Goal: Task Accomplishment & Management: Complete application form

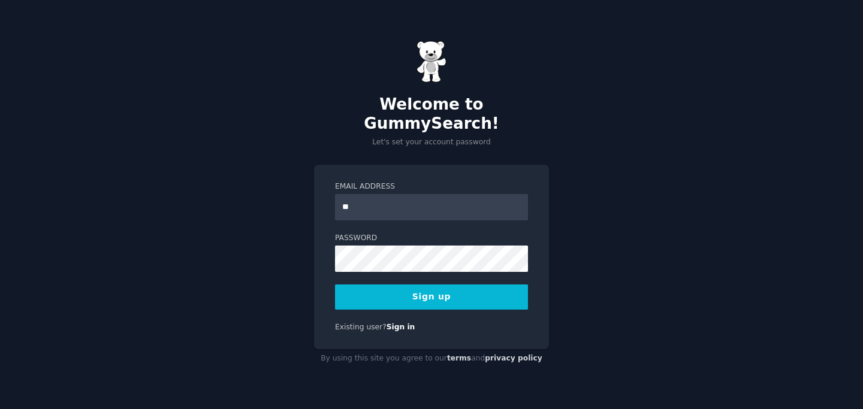
type input "*"
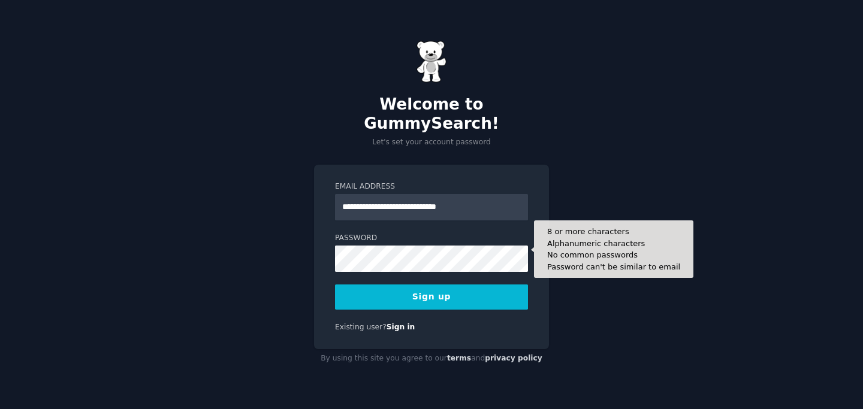
type input "**********"
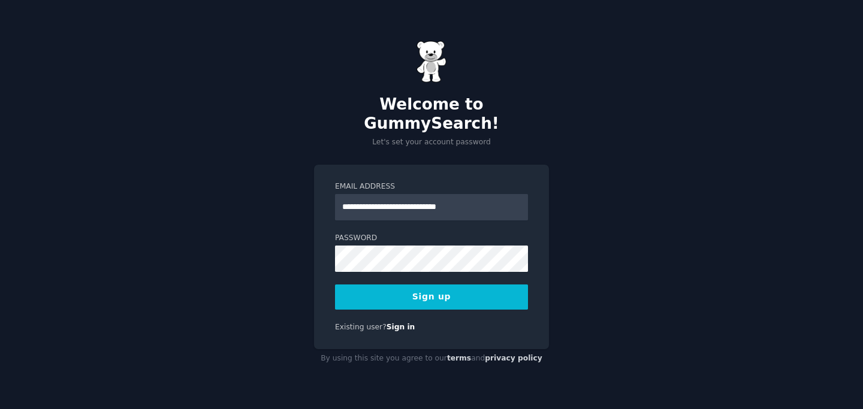
click at [491, 285] on button "Sign up" at bounding box center [431, 297] width 193 height 25
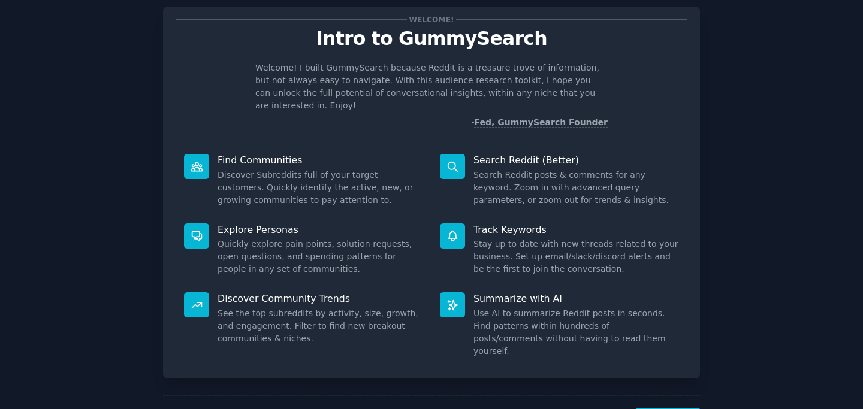
scroll to position [59, 0]
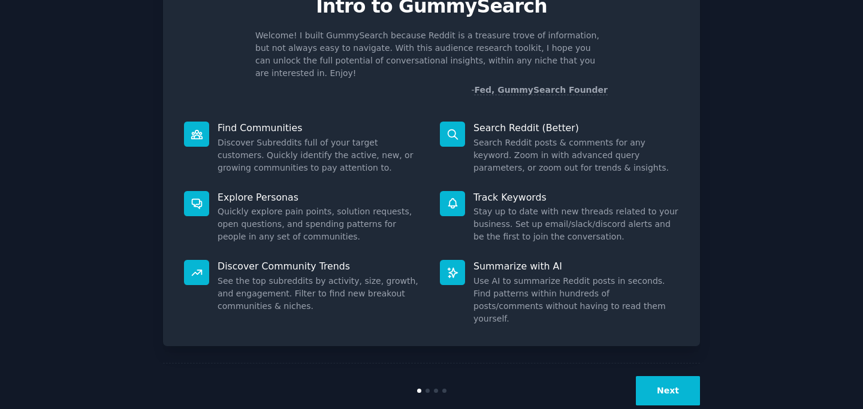
click at [647, 377] on button "Next" at bounding box center [668, 391] width 64 height 29
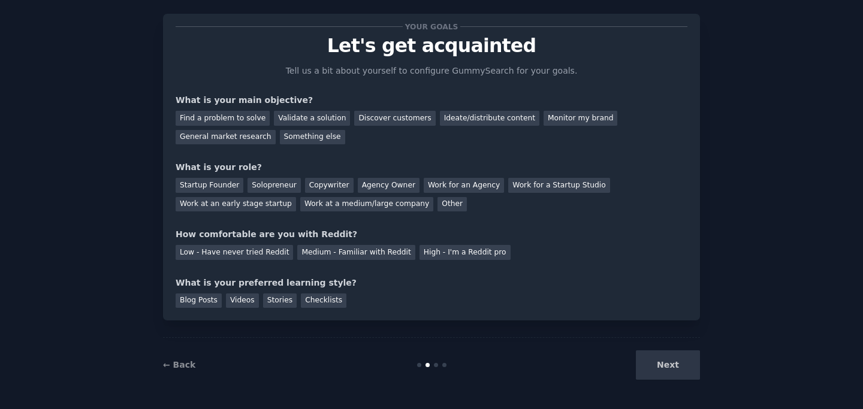
click at [664, 368] on div "Next" at bounding box center [610, 365] width 179 height 29
click at [243, 122] on div "Find a problem to solve" at bounding box center [223, 118] width 94 height 15
click at [278, 188] on div "Solopreneur" at bounding box center [274, 185] width 53 height 15
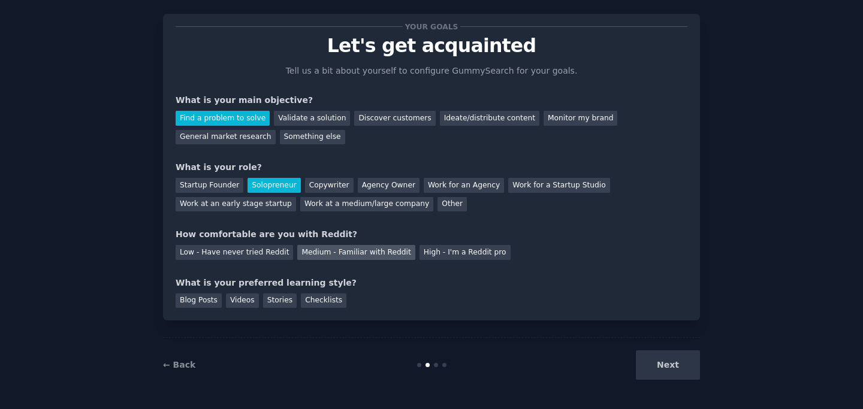
click at [320, 255] on div "Medium - Familiar with Reddit" at bounding box center [356, 252] width 118 height 15
click at [202, 303] on div "Blog Posts" at bounding box center [199, 301] width 46 height 15
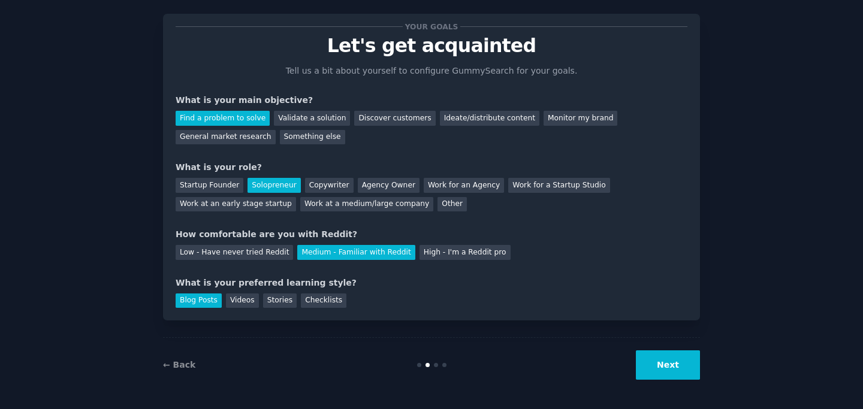
click at [650, 372] on button "Next" at bounding box center [668, 365] width 64 height 29
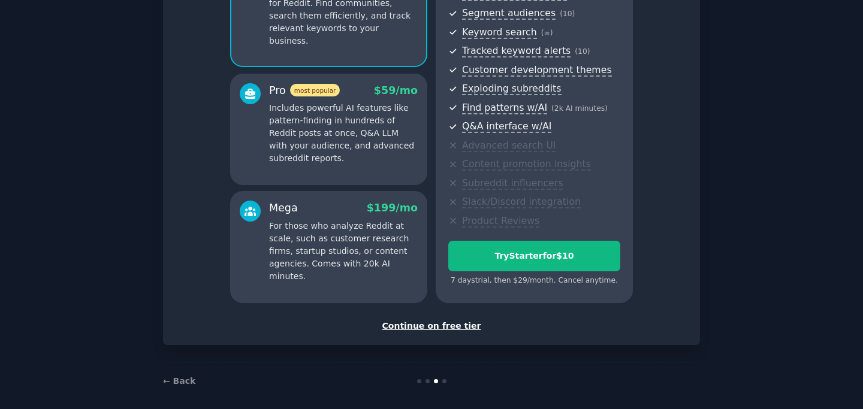
scroll to position [159, 0]
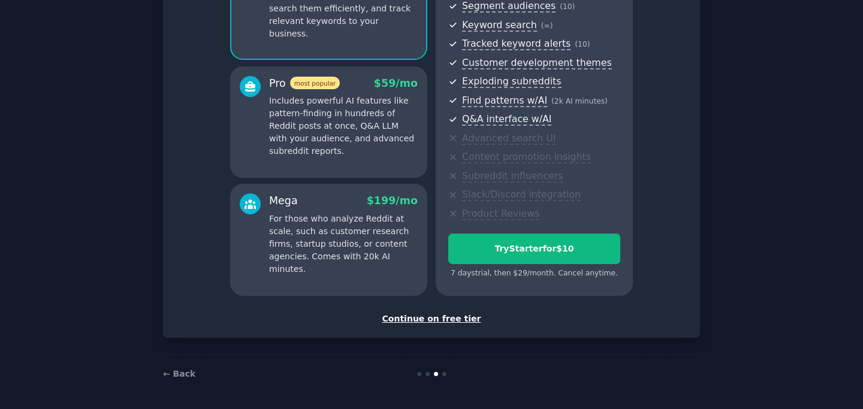
click at [462, 320] on div "Continue on free tier" at bounding box center [432, 319] width 512 height 13
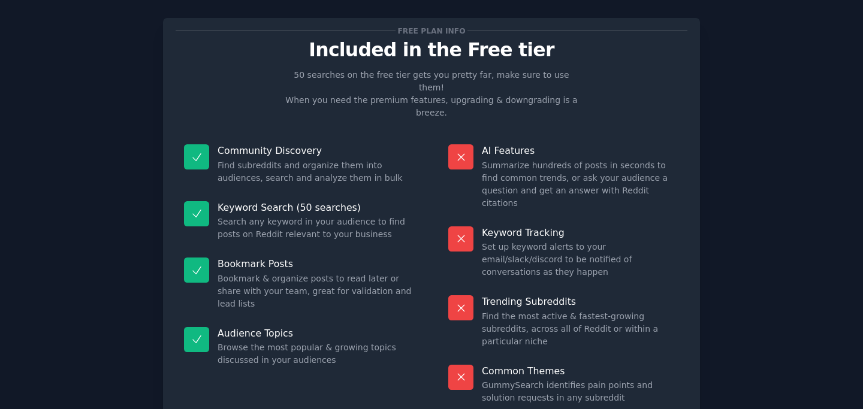
scroll to position [58, 0]
